Goal: Use online tool/utility: Utilize a website feature to perform a specific function

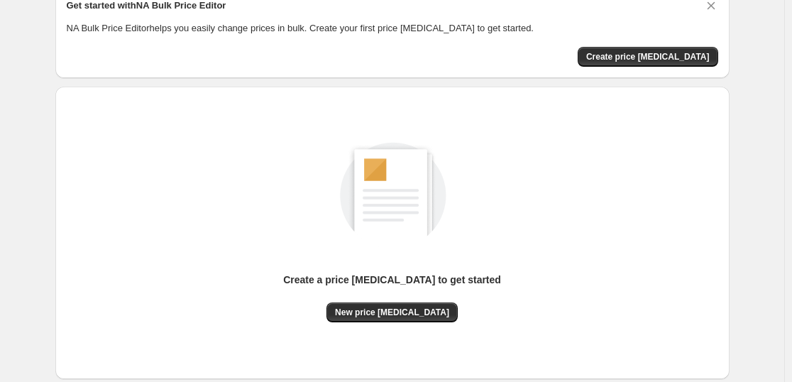
scroll to position [150, 0]
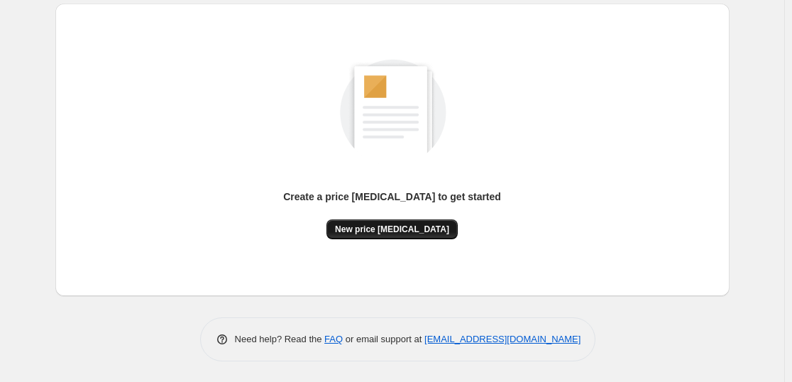
click at [392, 232] on span "New price [MEDICAL_DATA]" at bounding box center [392, 229] width 114 height 11
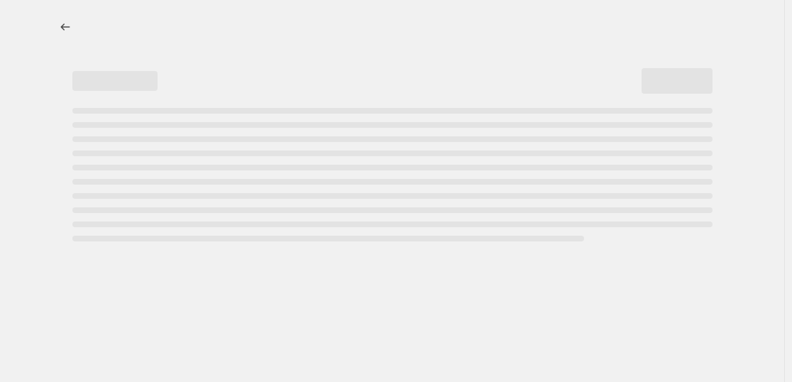
select select "percentage"
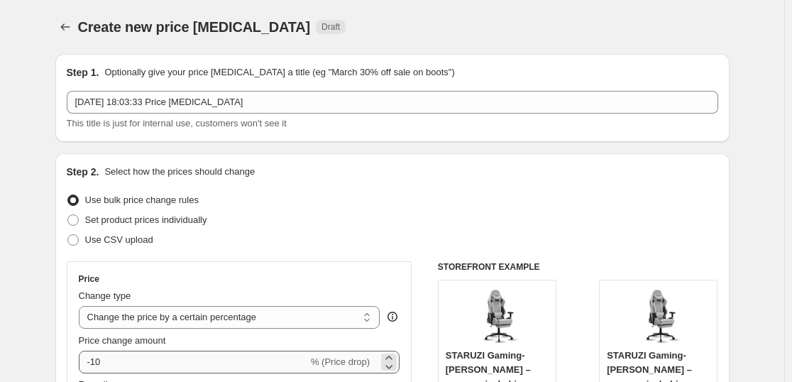
scroll to position [57, 0]
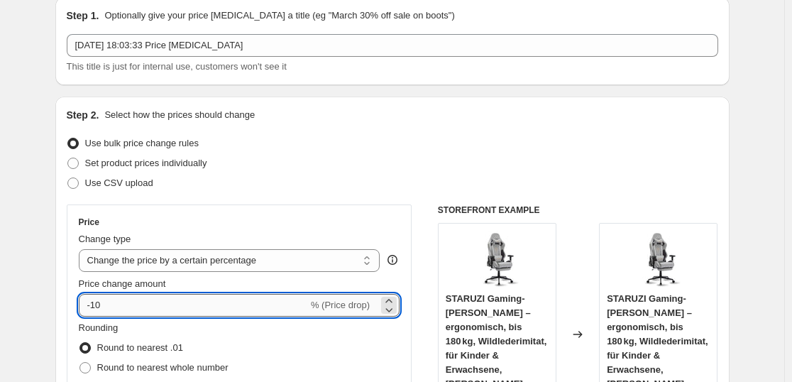
click at [253, 305] on input "-10" at bounding box center [193, 305] width 229 height 23
type input "-1"
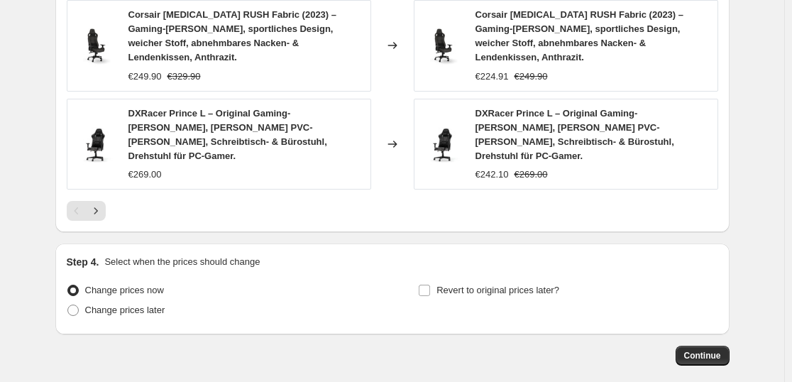
scroll to position [1132, 0]
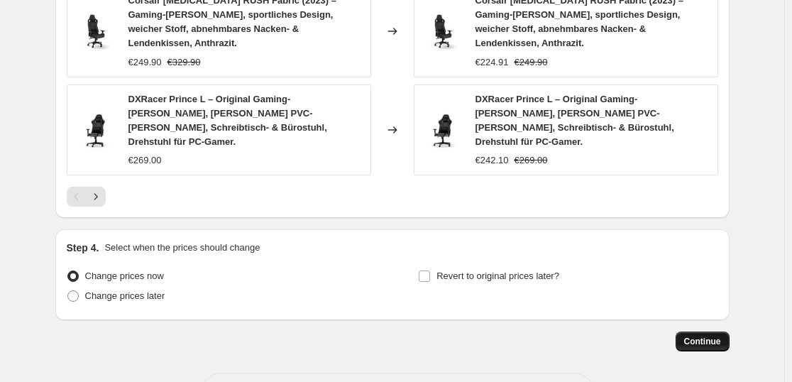
type input "-35"
click at [710, 332] on button "Continue" at bounding box center [703, 342] width 54 height 20
click at [703, 336] on span "Continue" at bounding box center [702, 341] width 37 height 11
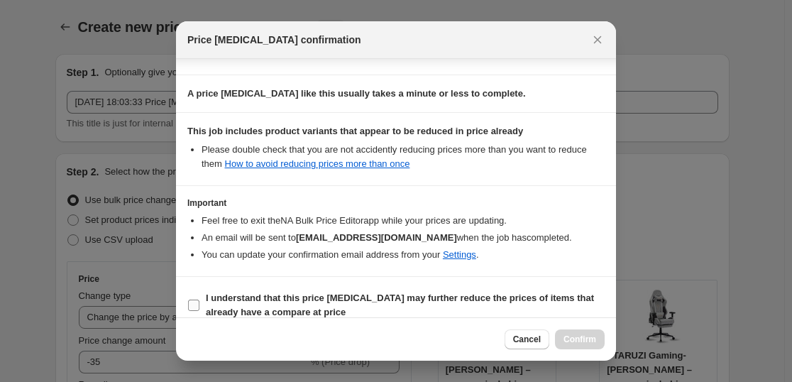
scroll to position [216, 0]
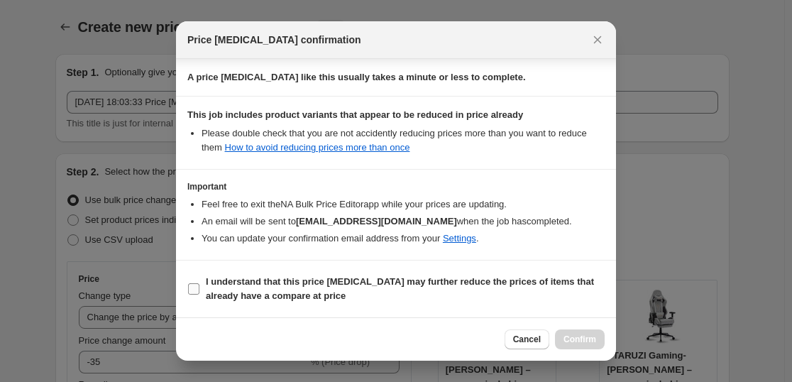
click at [341, 280] on b "I understand that this price [MEDICAL_DATA] may further reduce the prices of it…" at bounding box center [400, 288] width 388 height 25
click at [199, 283] on input "I understand that this price [MEDICAL_DATA] may further reduce the prices of it…" at bounding box center [193, 288] width 11 height 11
checkbox input "true"
click at [584, 347] on button "Confirm" at bounding box center [580, 339] width 50 height 20
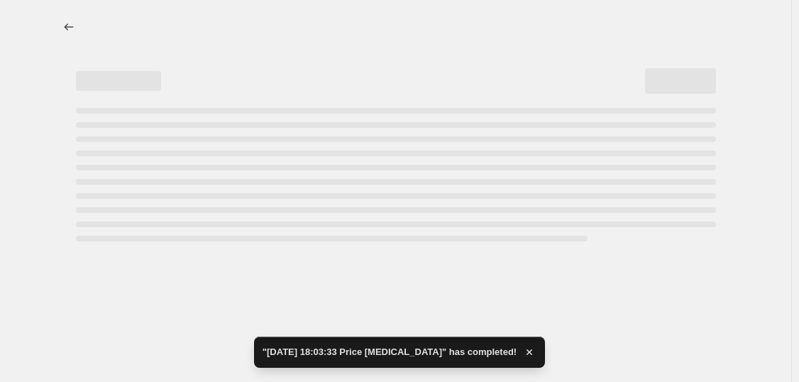
select select "percentage"
